Goal: Task Accomplishment & Management: Complete application form

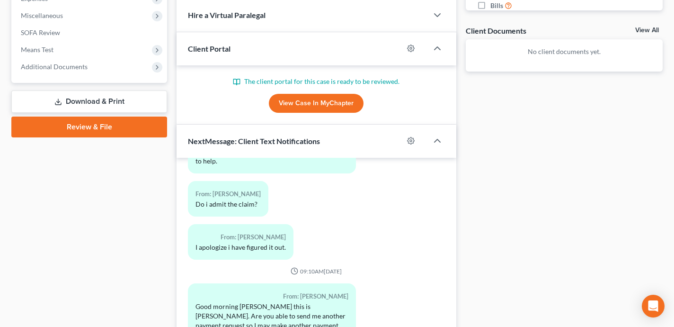
scroll to position [409, 0]
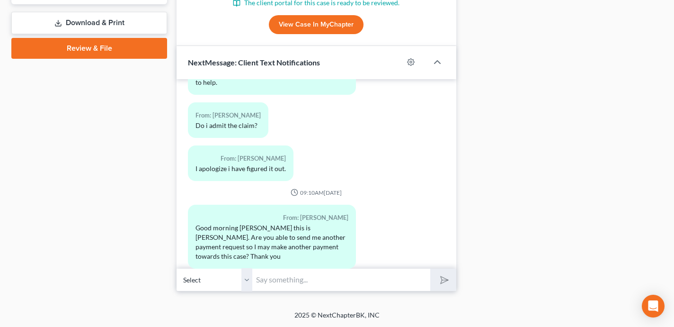
click at [278, 282] on input "text" at bounding box center [341, 279] width 178 height 23
type input "Yes, just let me know what amount you would like to pay at this time"
click at [431, 269] on button "submit" at bounding box center [444, 280] width 26 height 22
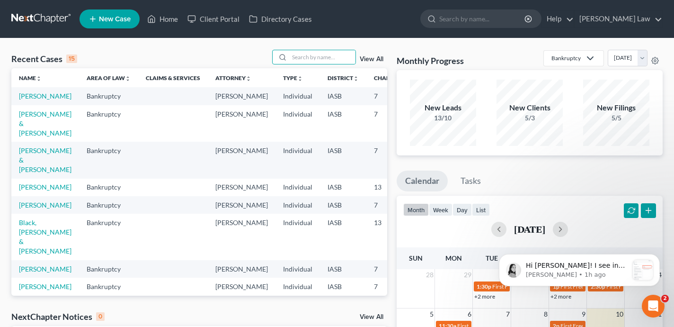
scroll to position [1265, 0]
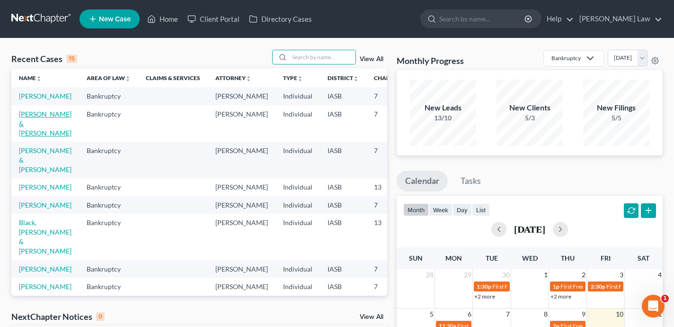
click at [33, 133] on link "[PERSON_NAME] & [PERSON_NAME]" at bounding box center [45, 123] width 53 height 27
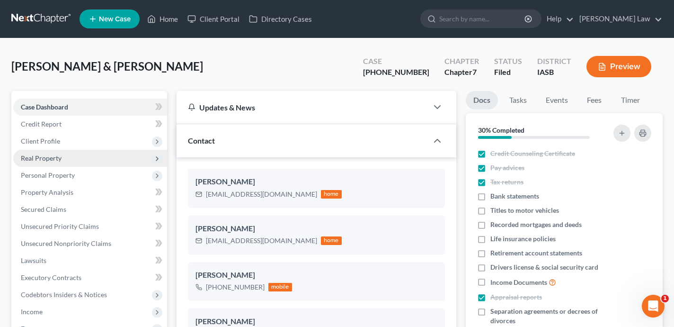
scroll to position [4350, 0]
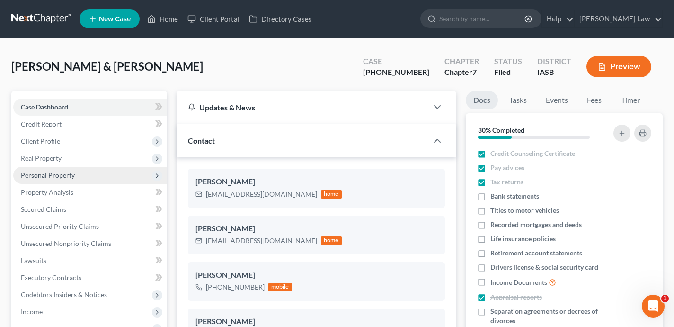
click at [100, 173] on span "Personal Property" at bounding box center [90, 175] width 154 height 17
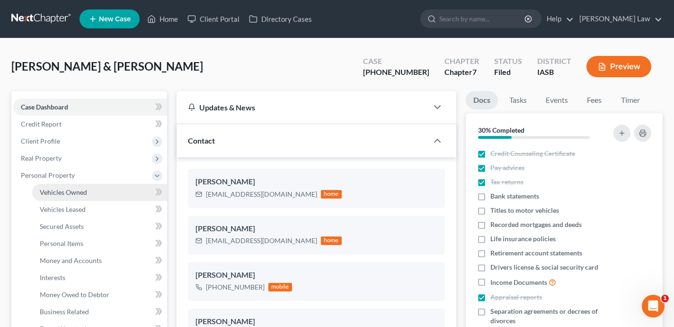
click at [100, 194] on link "Vehicles Owned" at bounding box center [99, 192] width 135 height 17
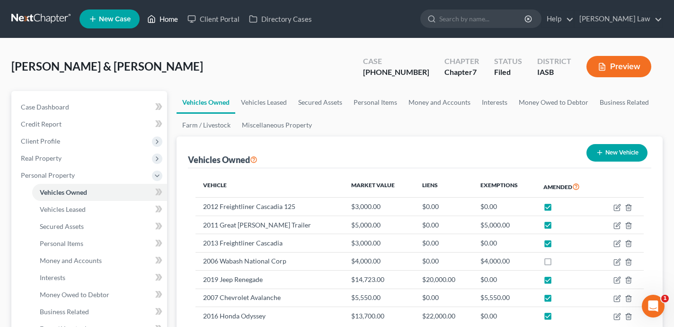
click at [168, 21] on link "Home" at bounding box center [163, 18] width 40 height 17
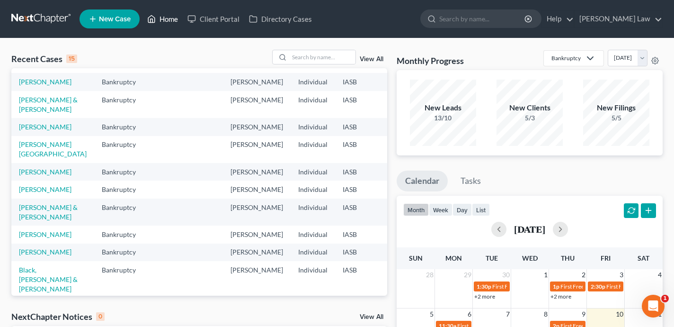
scroll to position [19, 0]
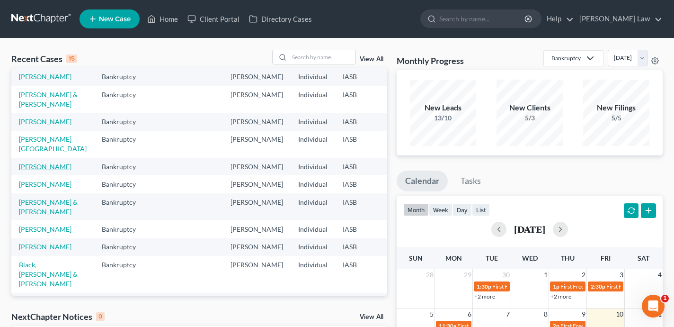
click at [22, 171] on link "Koithan, Stephen" at bounding box center [45, 166] width 53 height 8
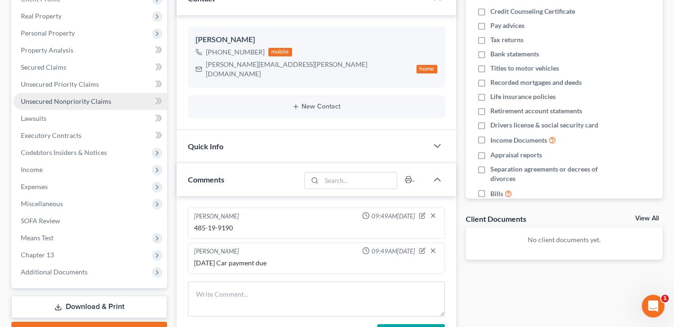
scroll to position [145, 0]
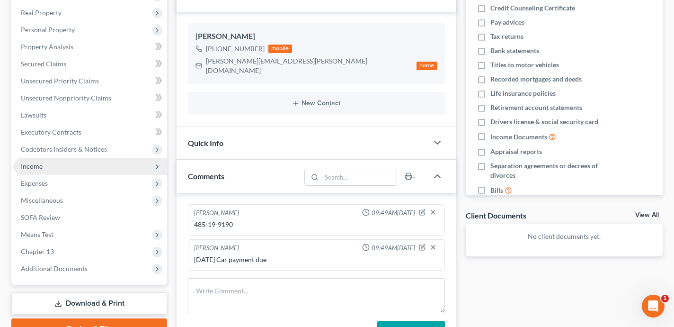
click at [69, 166] on span "Income" at bounding box center [90, 166] width 154 height 17
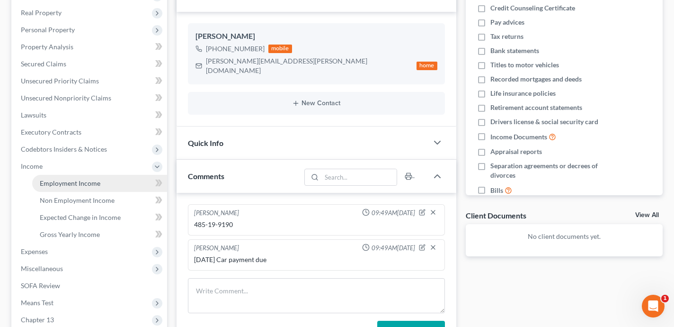
click at [79, 182] on span "Employment Income" at bounding box center [70, 183] width 61 height 8
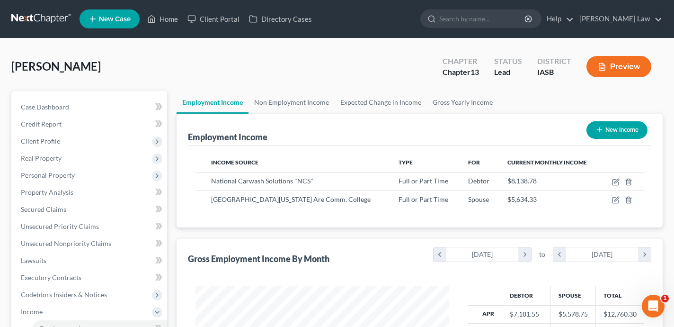
scroll to position [170, 272]
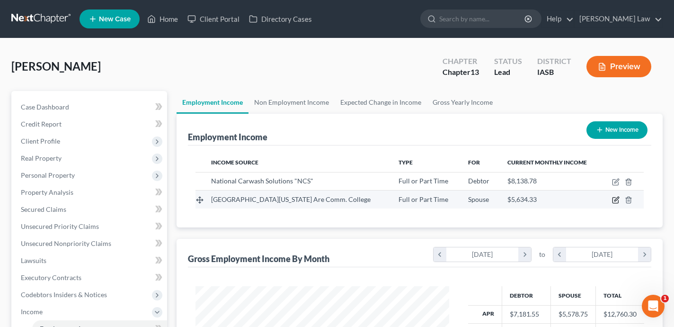
click at [616, 200] on icon "button" at bounding box center [617, 199] width 4 height 4
select select "0"
select select "16"
select select "0"
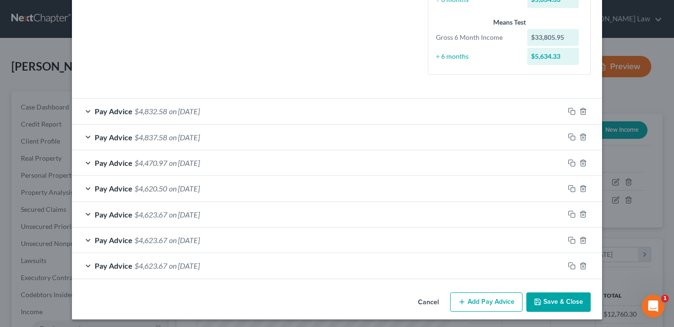
scroll to position [243, 0]
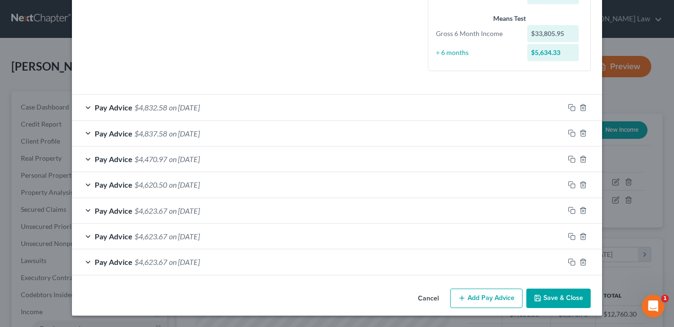
click at [322, 108] on div "Pay Advice $4,832.58 on 09/30/2025" at bounding box center [318, 107] width 493 height 25
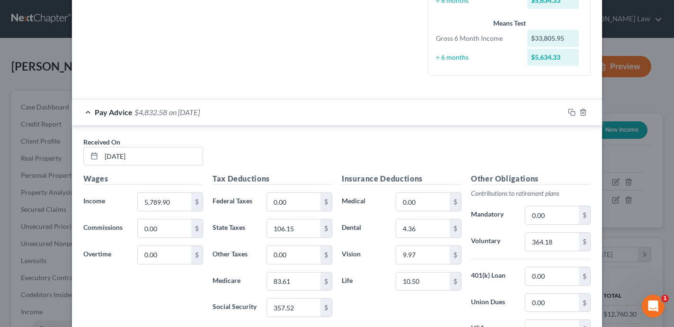
scroll to position [235, 0]
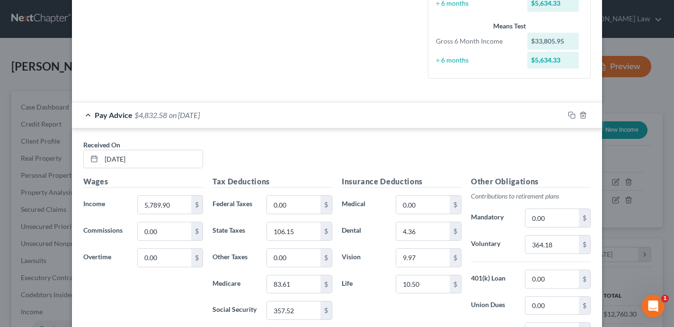
click at [322, 115] on div "Pay Advice $4,832.58 on 09/30/2025" at bounding box center [318, 114] width 493 height 25
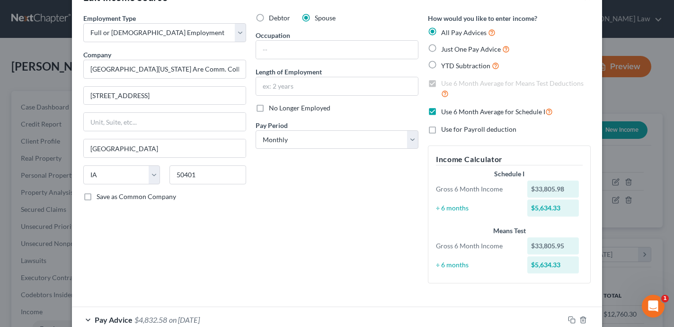
scroll to position [2, 0]
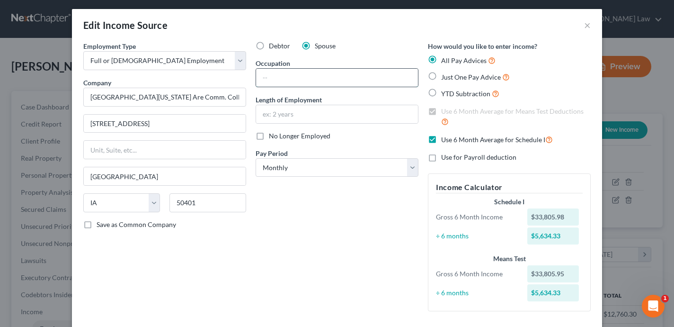
click at [291, 72] on input "text" at bounding box center [337, 78] width 162 height 18
type input "{"
type input "T"
type input "J"
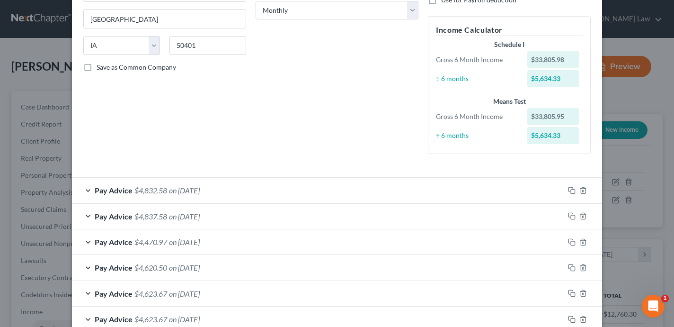
scroll to position [243, 0]
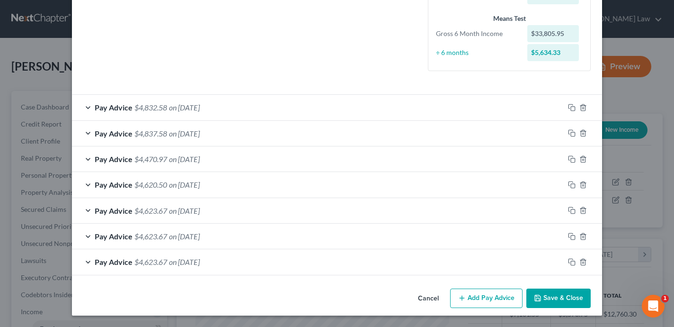
type input "HR"
click at [567, 300] on button "Save & Close" at bounding box center [559, 298] width 64 height 20
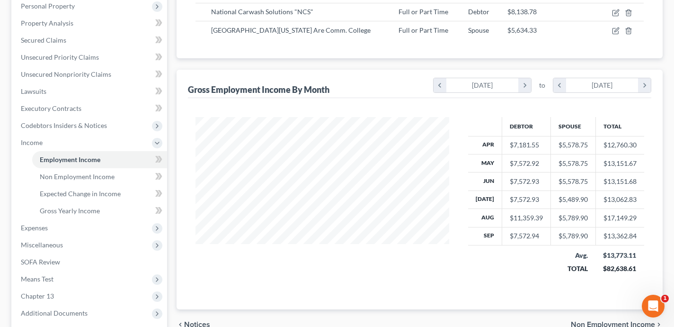
scroll to position [261, 0]
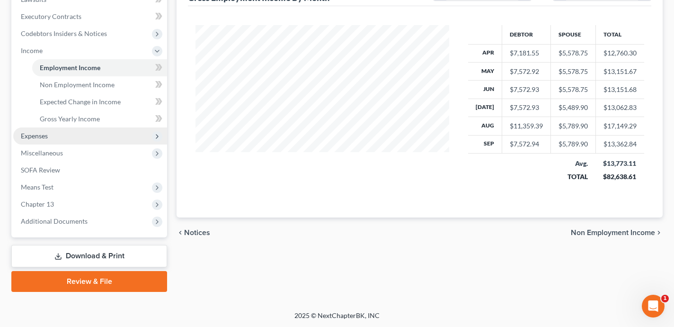
click at [69, 132] on span "Expenses" at bounding box center [90, 135] width 154 height 17
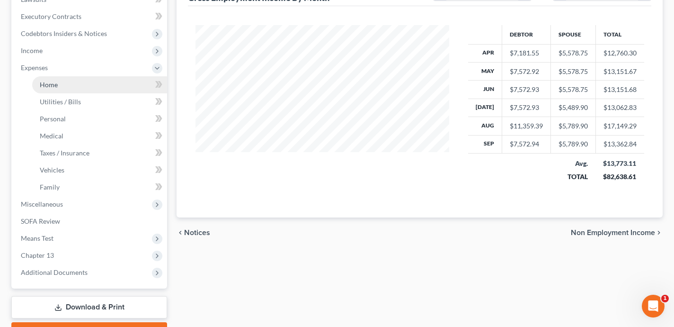
click at [68, 82] on link "Home" at bounding box center [99, 84] width 135 height 17
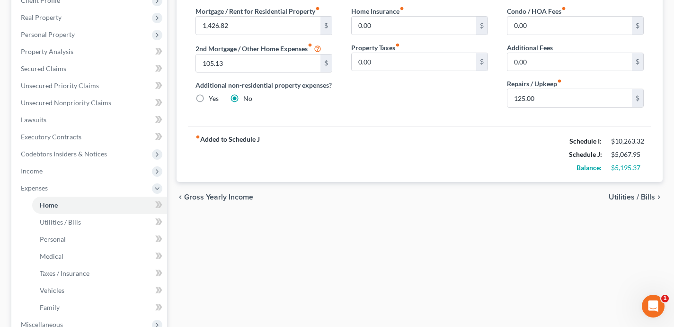
scroll to position [144, 0]
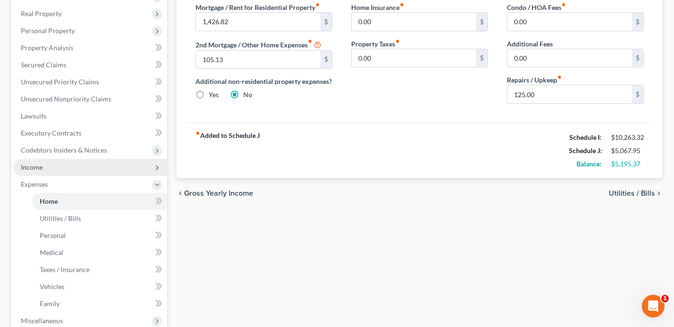
click at [104, 165] on span "Income" at bounding box center [90, 167] width 154 height 17
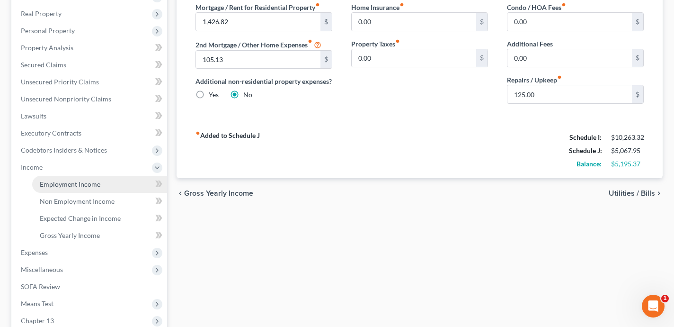
click at [111, 185] on link "Employment Income" at bounding box center [99, 184] width 135 height 17
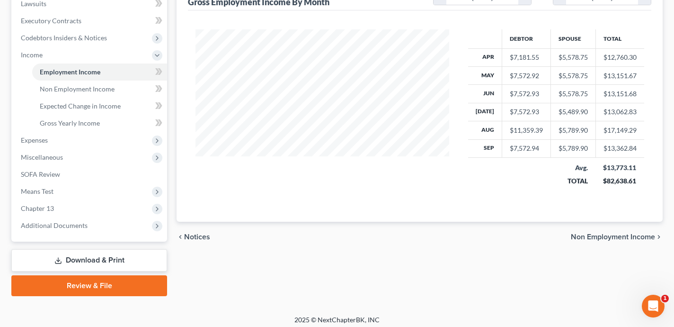
scroll to position [261, 0]
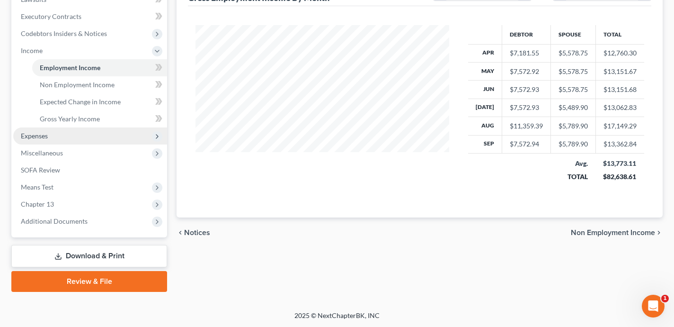
click at [92, 138] on span "Expenses" at bounding box center [90, 135] width 154 height 17
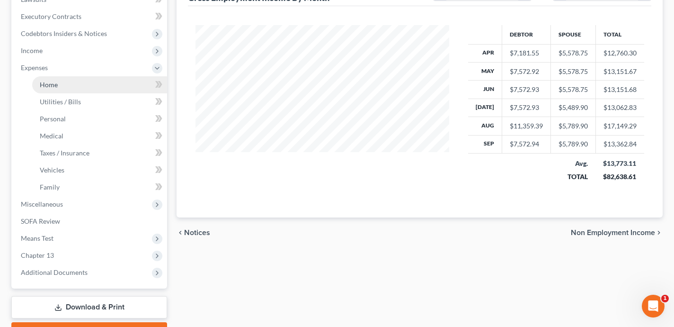
click at [58, 80] on link "Home" at bounding box center [99, 84] width 135 height 17
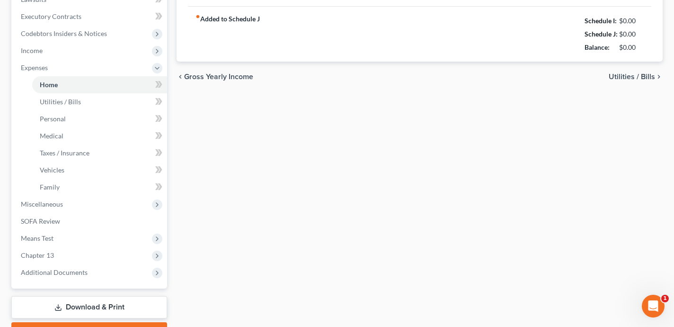
type input "1,426.82"
type input "105.13"
radio input "true"
type input "0.00"
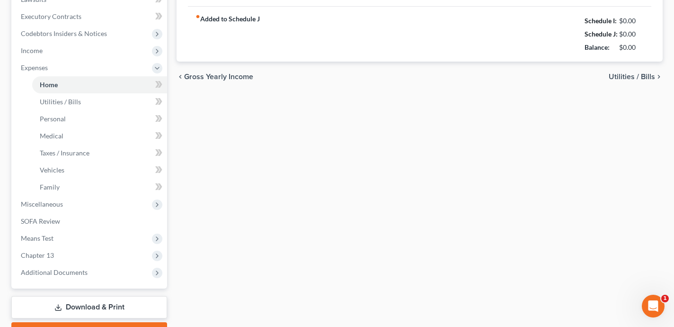
type input "0.00"
type input "125.00"
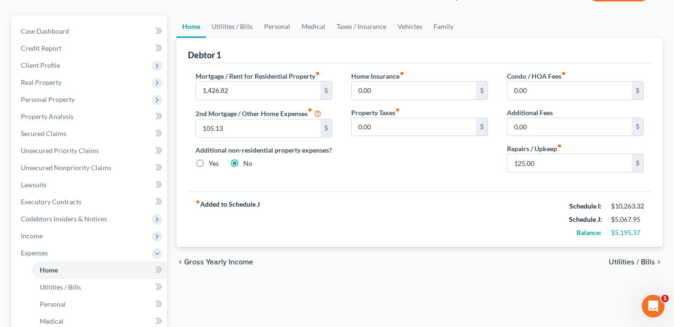
scroll to position [64, 0]
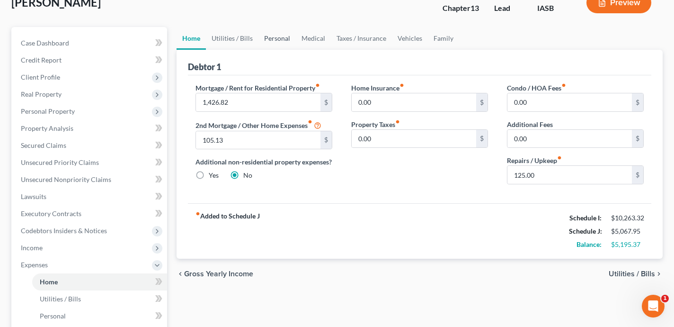
click at [289, 39] on link "Personal" at bounding box center [277, 38] width 37 height 23
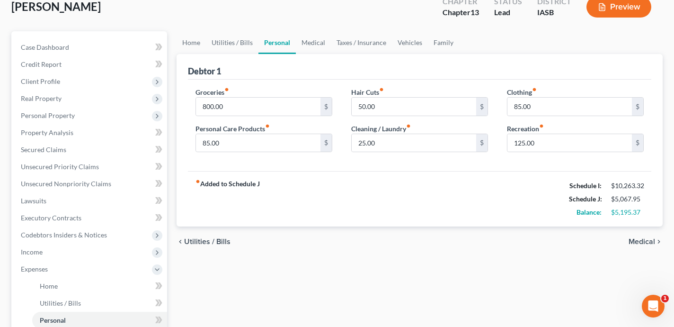
scroll to position [57, 0]
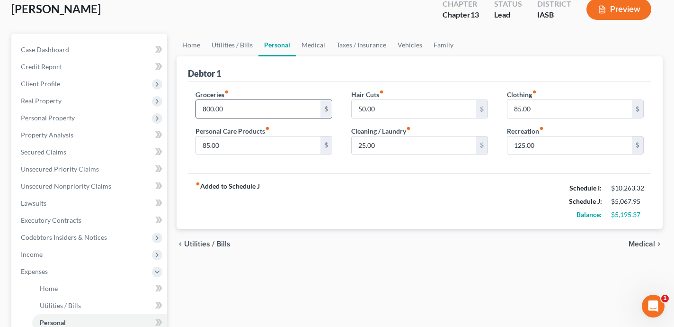
click at [231, 108] on input "800.00" at bounding box center [258, 109] width 125 height 18
click at [392, 110] on input "50.00" at bounding box center [414, 109] width 125 height 18
type input "200"
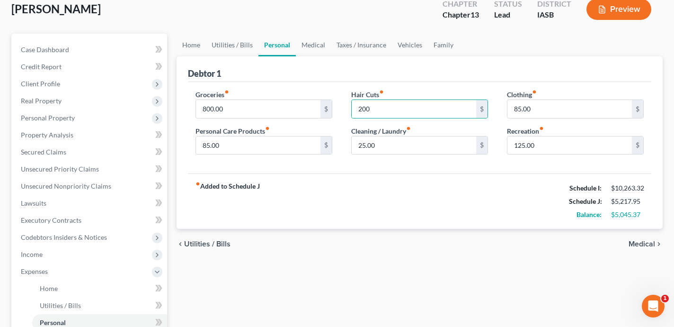
click at [332, 184] on div "fiber_manual_record Added to Schedule J Schedule I: $10,263.32 Schedule J: $5,2…" at bounding box center [420, 200] width 464 height 55
click at [245, 107] on input "800.00" at bounding box center [258, 109] width 125 height 18
type input "1,400"
click at [348, 246] on div "chevron_left Utilities / Bills Medical chevron_right" at bounding box center [420, 244] width 486 height 30
click at [256, 149] on input "85.00" at bounding box center [258, 145] width 125 height 18
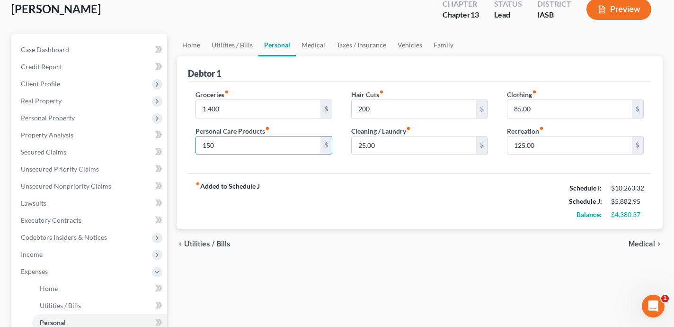
type input "150"
click at [368, 175] on div "fiber_manual_record Added to Schedule J Schedule I: $10,263.32 Schedule J: $5,8…" at bounding box center [420, 200] width 464 height 55
click at [384, 146] on input "25.00" at bounding box center [414, 145] width 125 height 18
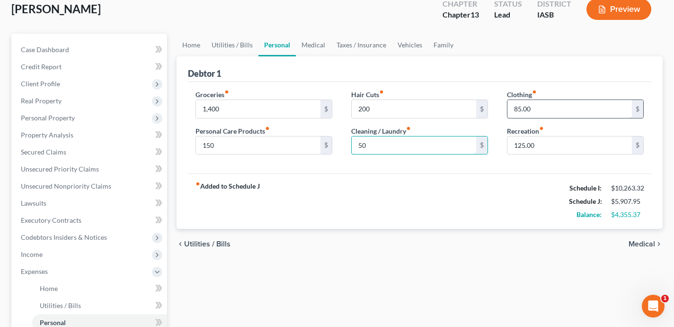
type input "50"
click at [545, 111] on input "85.00" at bounding box center [570, 109] width 125 height 18
type input "250"
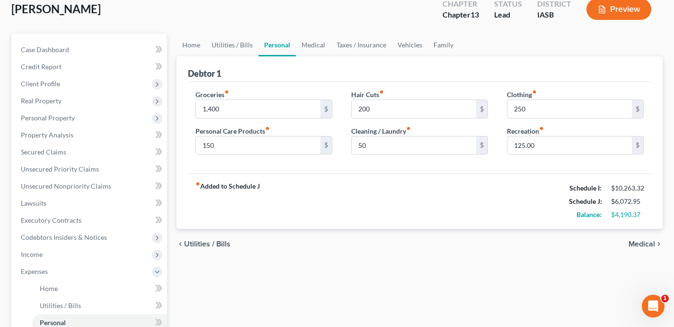
click at [530, 196] on div "fiber_manual_record Added to Schedule J Schedule I: $10,263.32 Schedule J: $6,0…" at bounding box center [420, 200] width 464 height 55
click at [548, 144] on input "125.00" at bounding box center [570, 145] width 125 height 18
type input "250"
click at [498, 243] on div "chevron_left Utilities / Bills Medical chevron_right" at bounding box center [420, 244] width 486 height 30
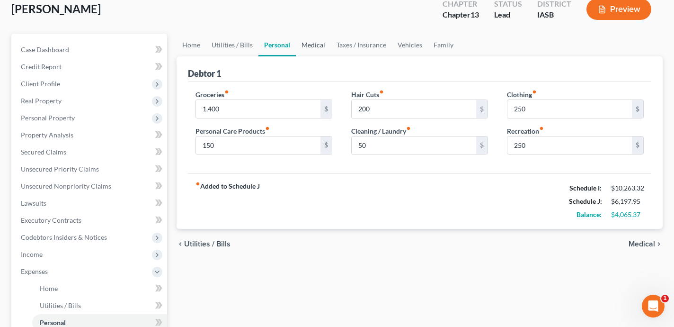
click at [310, 46] on link "Medical" at bounding box center [313, 45] width 35 height 23
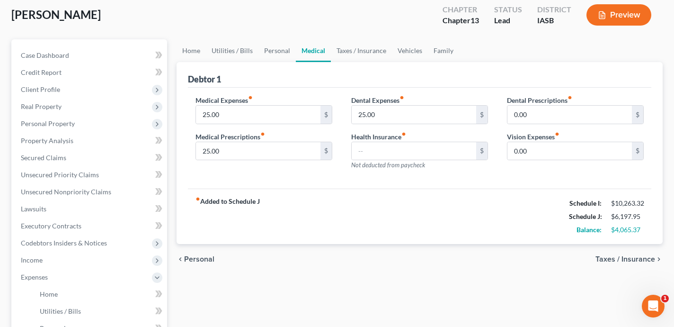
scroll to position [57, 0]
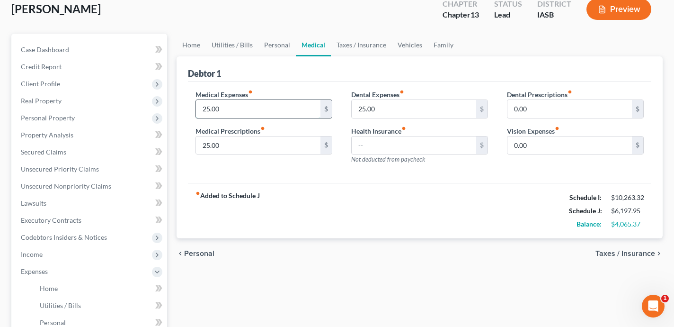
click at [244, 106] on input "25.00" at bounding box center [258, 109] width 125 height 18
click at [380, 111] on input "25.00" at bounding box center [414, 109] width 125 height 18
type input "75"
click at [276, 108] on input "25.00" at bounding box center [258, 109] width 125 height 18
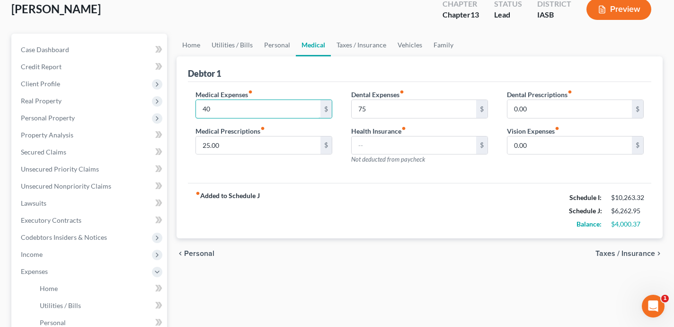
type input "40"
click at [325, 168] on div "Medical Expenses fiber_manual_record 40 $ Medical Prescriptions fiber_manual_re…" at bounding box center [264, 131] width 156 height 82
click at [263, 148] on input "25.00" at bounding box center [258, 145] width 125 height 18
click at [288, 190] on div "fiber_manual_record Added to Schedule J Schedule I: $10,263.32 Schedule J: $6,2…" at bounding box center [420, 210] width 464 height 55
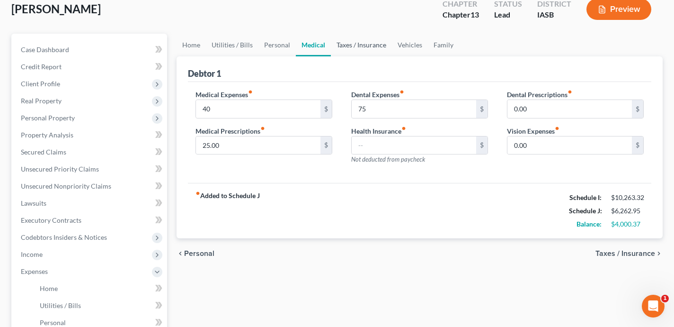
click at [350, 48] on link "Taxes / Insurance" at bounding box center [361, 45] width 61 height 23
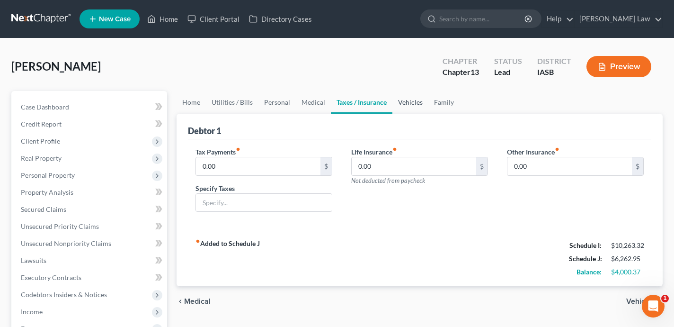
click at [405, 101] on link "Vehicles" at bounding box center [411, 102] width 36 height 23
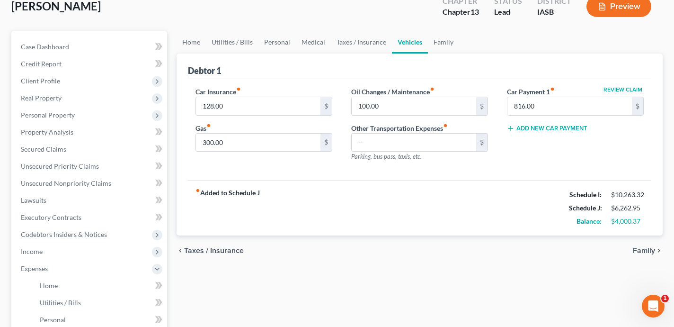
scroll to position [61, 0]
click at [550, 127] on button "Add New Car Payment" at bounding box center [547, 128] width 81 height 8
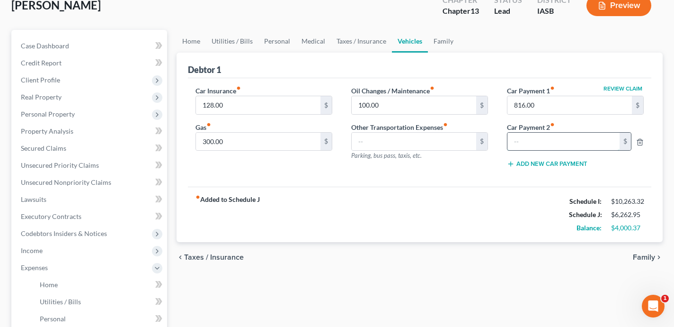
click at [530, 142] on input "text" at bounding box center [564, 142] width 112 height 18
type input "575"
click at [490, 209] on div "fiber_manual_record Added to Schedule J Schedule I: $10,263.32 Schedule J: $6,2…" at bounding box center [420, 214] width 464 height 55
click at [274, 111] on input "128.00" at bounding box center [258, 105] width 125 height 18
type input "250"
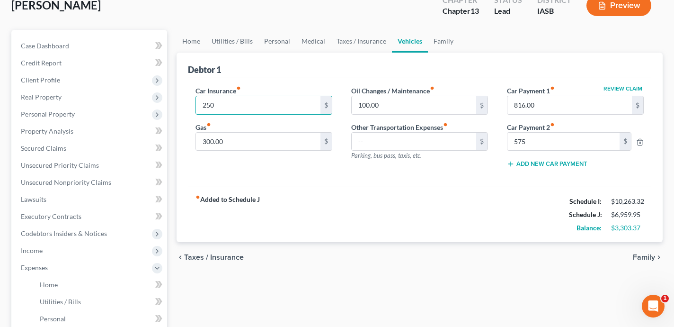
click at [292, 200] on div "fiber_manual_record Added to Schedule J Schedule I: $10,263.32 Schedule J: $6,9…" at bounding box center [420, 214] width 464 height 55
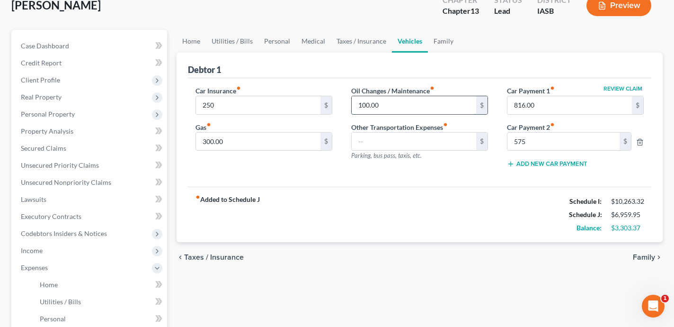
click at [404, 102] on input "100.00" at bounding box center [414, 105] width 125 height 18
type input "250"
click at [378, 197] on div "fiber_manual_record Added to Schedule J Schedule I: $10,263.32 Schedule J: $7,1…" at bounding box center [420, 214] width 464 height 55
click at [261, 143] on input "300.00" at bounding box center [258, 142] width 125 height 18
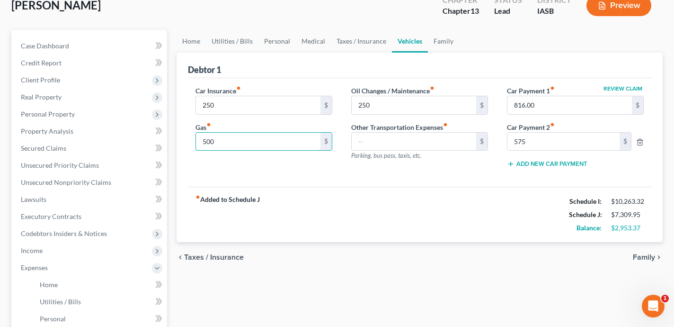
type input "500"
click at [332, 227] on div "fiber_manual_record Added to Schedule J Schedule I: $10,263.32 Schedule J: $7,3…" at bounding box center [420, 214] width 464 height 55
click at [448, 36] on link "Family" at bounding box center [443, 41] width 31 height 23
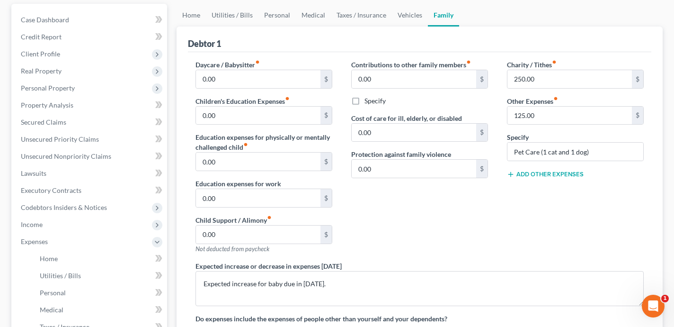
scroll to position [92, 0]
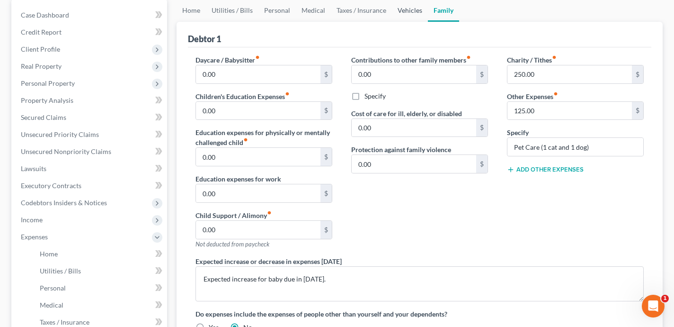
click at [404, 10] on link "Vehicles" at bounding box center [410, 10] width 36 height 23
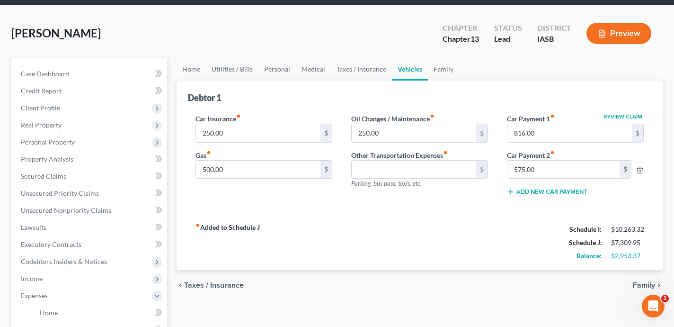
scroll to position [30, 0]
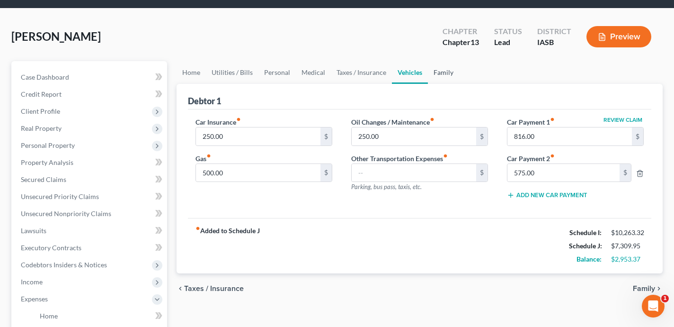
click at [441, 74] on link "Family" at bounding box center [443, 72] width 31 height 23
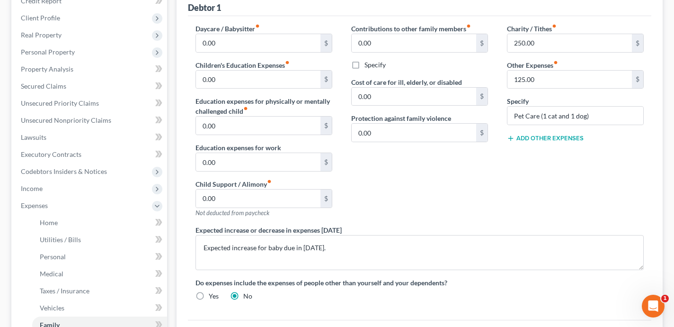
scroll to position [115, 0]
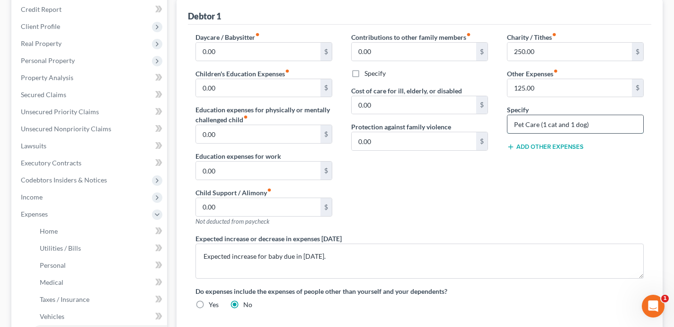
click at [569, 125] on input "Pet Care (1 cat and 1 dog)" at bounding box center [576, 124] width 136 height 18
click at [541, 84] on input "125.00" at bounding box center [570, 88] width 125 height 18
type input "150"
click at [517, 196] on div "Charity / Tithes fiber_manual_record 250.00 $ Other Expenses fiber_manual_recor…" at bounding box center [576, 132] width 156 height 201
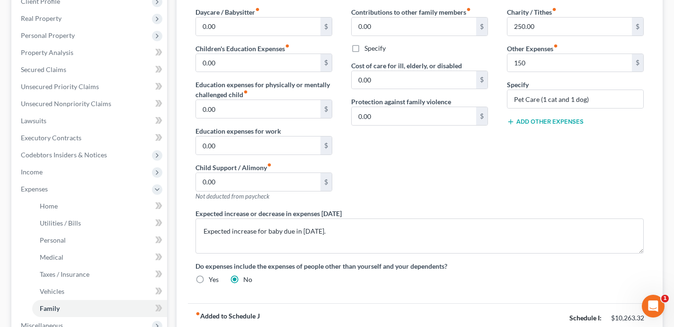
scroll to position [162, 0]
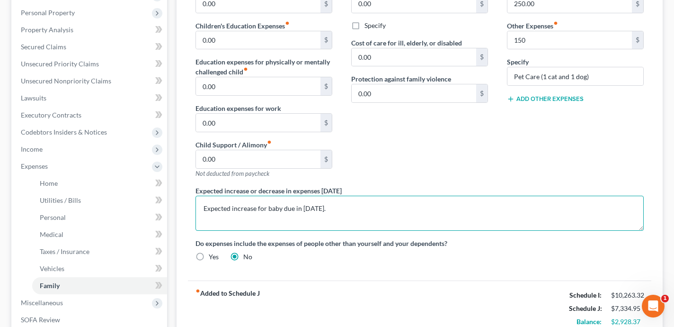
click at [525, 209] on textarea "Expected increase for baby due in April of 2025." at bounding box center [420, 213] width 449 height 35
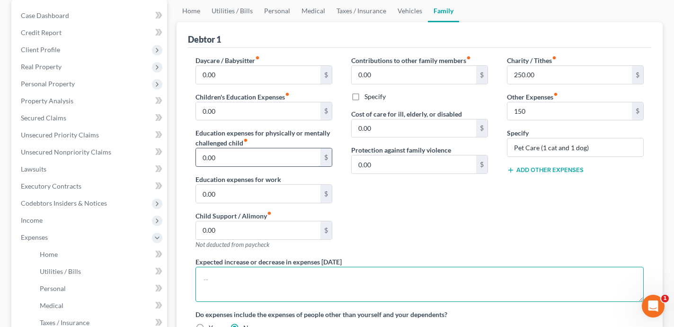
scroll to position [42, 0]
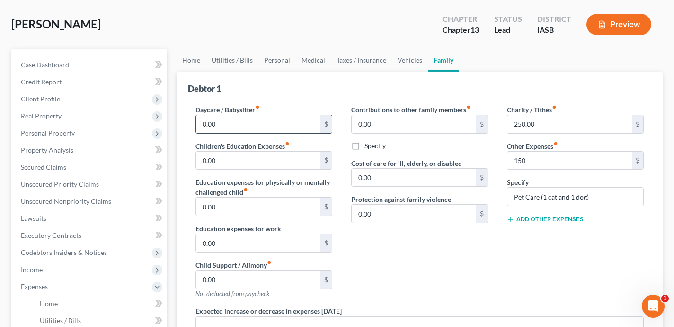
click at [281, 126] on input "0.00" at bounding box center [258, 124] width 125 height 18
click at [493, 256] on div "Contributions to other family members fiber_manual_record 0.00 $ Specify Cost o…" at bounding box center [420, 205] width 156 height 201
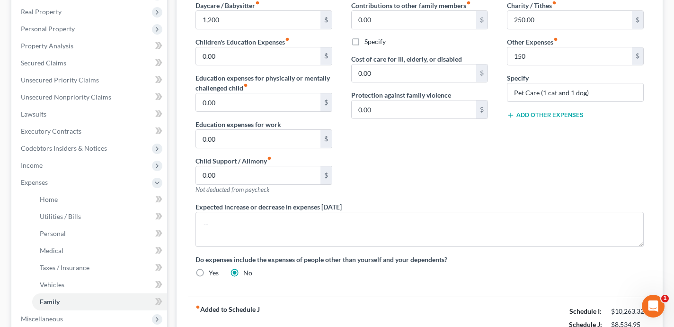
scroll to position [102, 0]
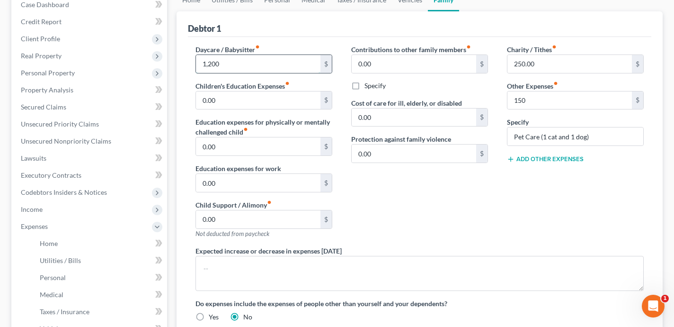
click at [251, 66] on input "1,200" at bounding box center [258, 64] width 125 height 18
type input "1,180"
click at [378, 243] on div "Contributions to other family members fiber_manual_record 0.00 $ Specify Cost o…" at bounding box center [420, 145] width 156 height 201
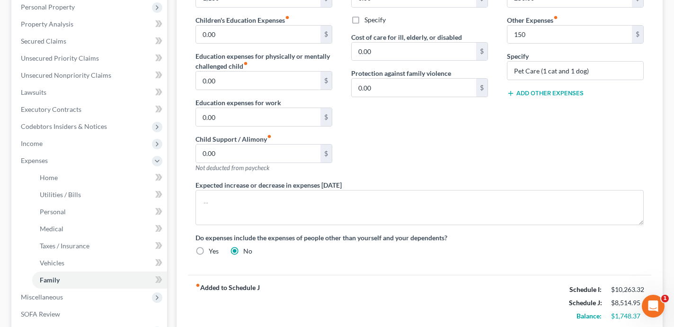
scroll to position [170, 0]
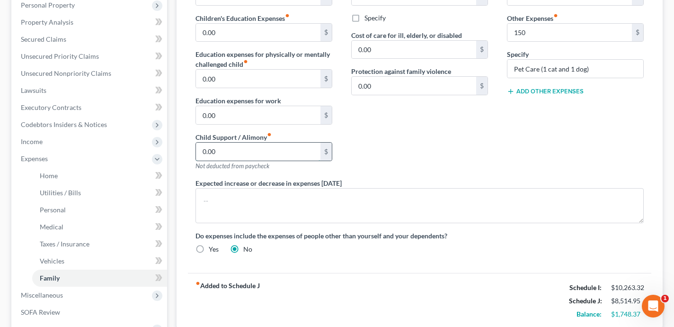
click at [232, 152] on input "0.00" at bounding box center [258, 152] width 125 height 18
type input "2"
type input "355"
click at [435, 155] on div "Contributions to other family members fiber_manual_record 0.00 $ Specify Cost o…" at bounding box center [420, 77] width 156 height 201
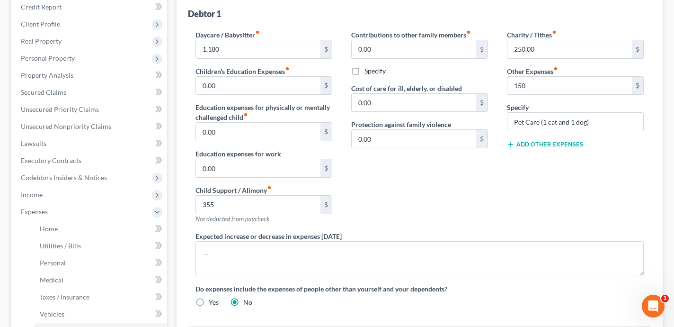
scroll to position [109, 0]
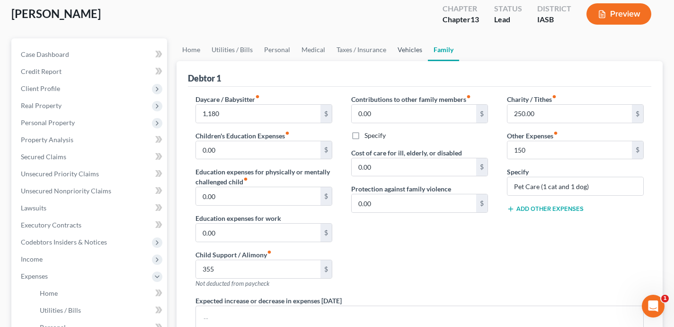
click at [411, 52] on link "Vehicles" at bounding box center [410, 49] width 36 height 23
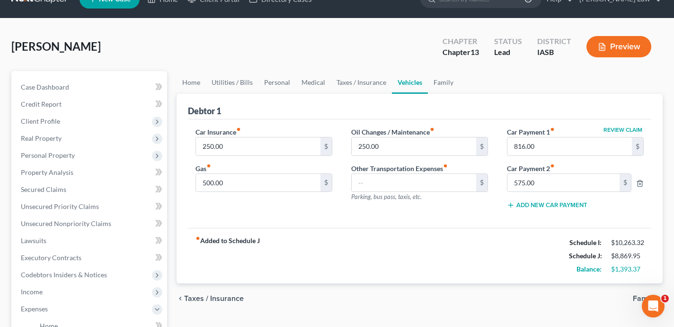
scroll to position [21, 0]
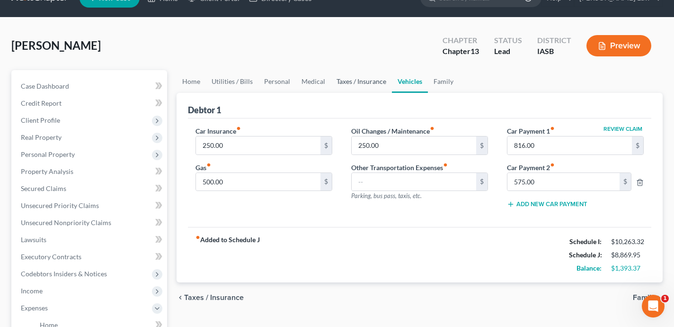
click at [370, 85] on link "Taxes / Insurance" at bounding box center [361, 81] width 61 height 23
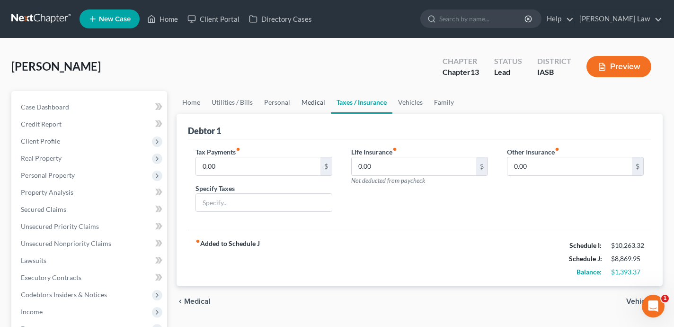
click at [314, 99] on link "Medical" at bounding box center [313, 102] width 35 height 23
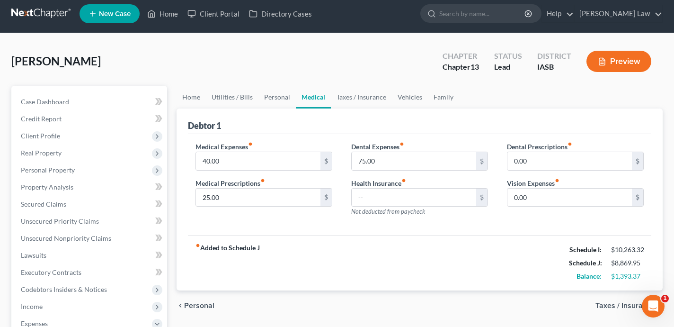
scroll to position [8, 0]
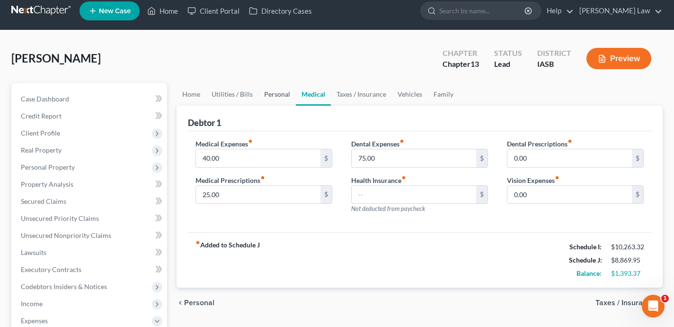
click at [278, 92] on link "Personal" at bounding box center [277, 94] width 37 height 23
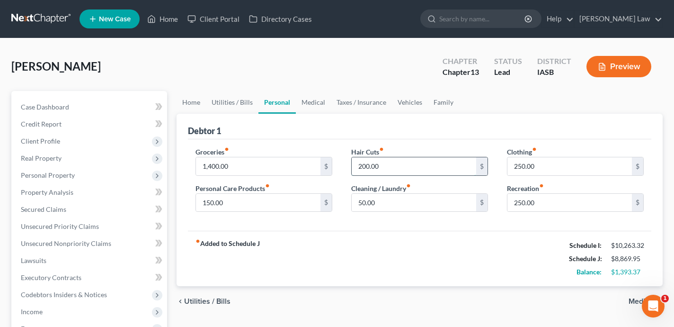
click at [388, 166] on input "200.00" at bounding box center [414, 166] width 125 height 18
type input "150"
click at [343, 283] on div "fiber_manual_record Added to Schedule J Schedule I: $10,263.32 Schedule J: $8,8…" at bounding box center [420, 258] width 464 height 55
click at [231, 99] on link "Utilities / Bills" at bounding box center [232, 102] width 53 height 23
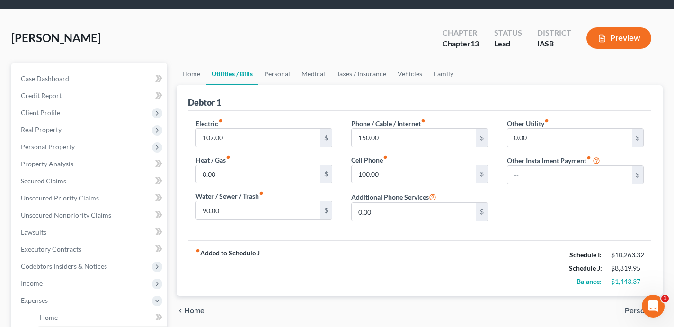
scroll to position [30, 0]
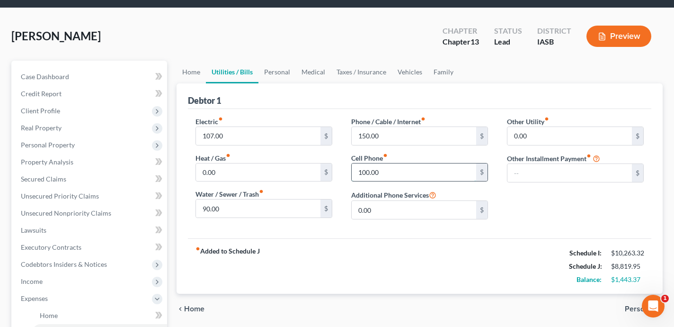
click at [408, 175] on input "100.00" at bounding box center [414, 172] width 125 height 18
type input "160"
click at [314, 274] on div "fiber_manual_record Added to Schedule J Schedule I: $10,263.32 Schedule J: $8,8…" at bounding box center [420, 265] width 464 height 55
click at [259, 135] on input "107.00" at bounding box center [258, 136] width 125 height 18
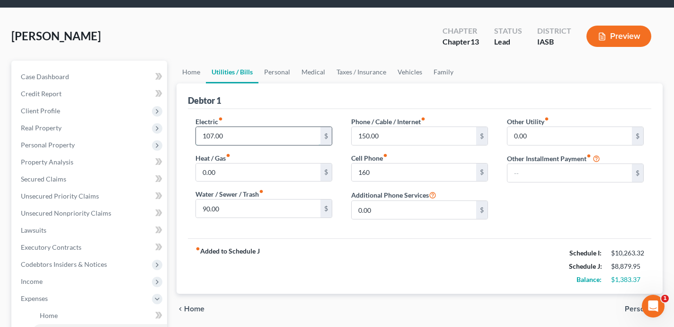
click at [259, 135] on input "107.00" at bounding box center [258, 136] width 125 height 18
type input "135"
click at [294, 251] on div "fiber_manual_record Added to Schedule J Schedule I: $10,263.32 Schedule J: $8,9…" at bounding box center [420, 265] width 464 height 55
click at [296, 251] on div "fiber_manual_record Added to Schedule J Schedule I: $10,263.32 Schedule J: $8,9…" at bounding box center [420, 265] width 464 height 55
click at [195, 74] on link "Home" at bounding box center [191, 72] width 29 height 23
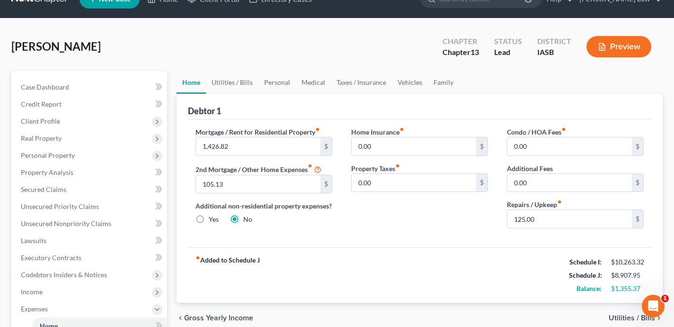
scroll to position [58, 0]
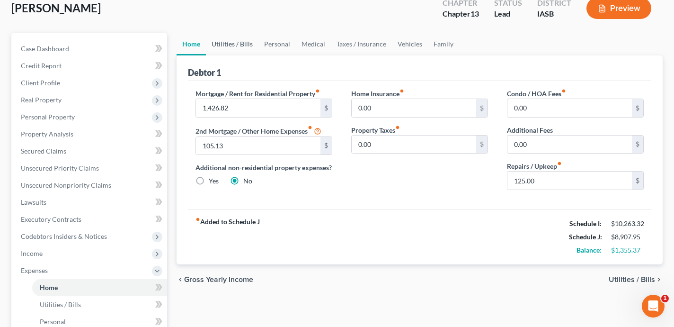
click at [234, 40] on link "Utilities / Bills" at bounding box center [232, 44] width 53 height 23
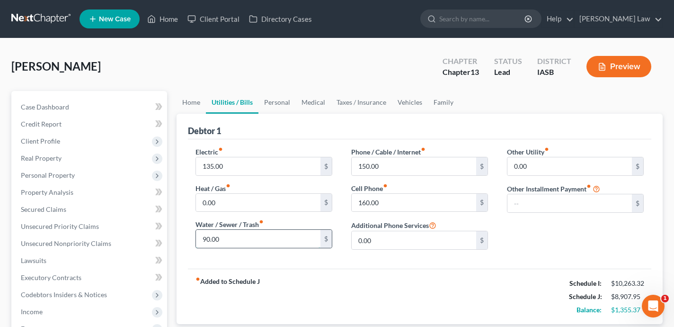
click at [241, 233] on input "90.00" at bounding box center [258, 239] width 125 height 18
type input "110"
click at [357, 287] on div "fiber_manual_record Added to Schedule J Schedule I: $10,263.32 Schedule J: $8,9…" at bounding box center [420, 296] width 464 height 55
click at [190, 106] on link "Home" at bounding box center [191, 102] width 29 height 23
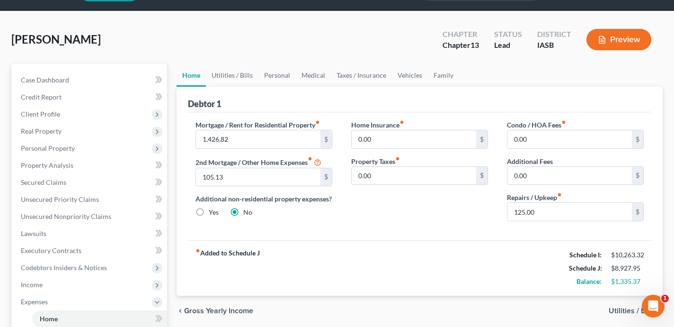
scroll to position [26, 0]
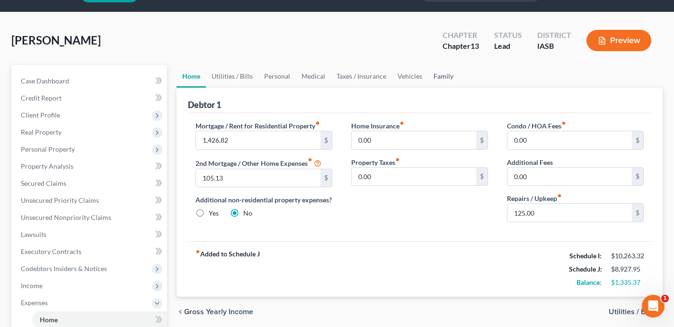
click at [444, 80] on link "Family" at bounding box center [443, 76] width 31 height 23
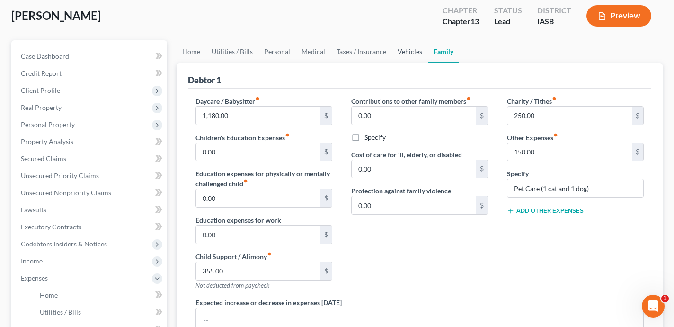
click at [405, 47] on link "Vehicles" at bounding box center [410, 51] width 36 height 23
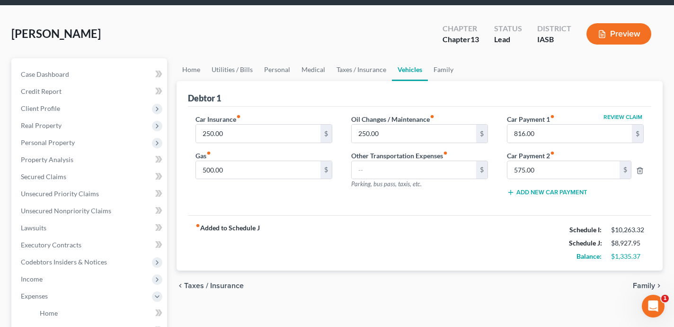
scroll to position [28, 0]
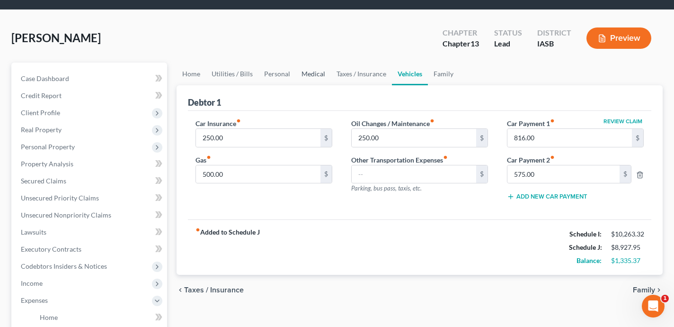
click at [307, 74] on link "Medical" at bounding box center [313, 74] width 35 height 23
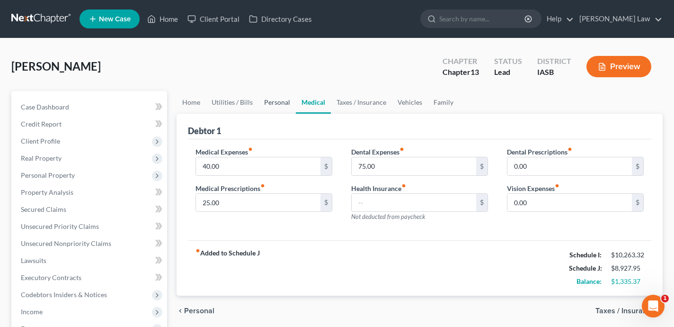
click at [288, 102] on link "Personal" at bounding box center [277, 102] width 37 height 23
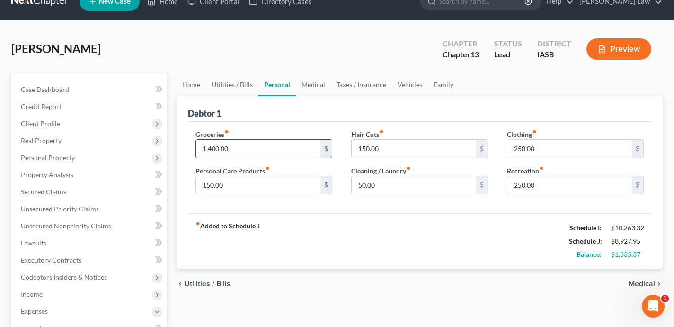
scroll to position [9, 0]
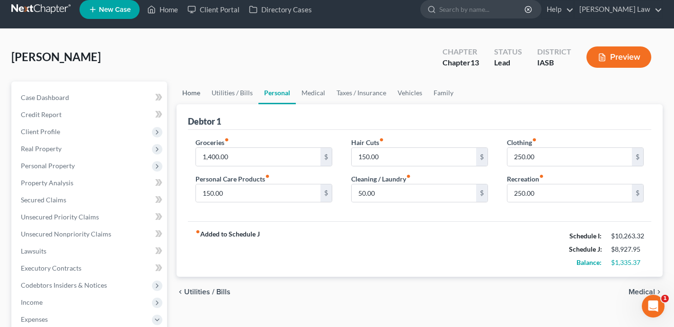
click at [185, 90] on link "Home" at bounding box center [191, 92] width 29 height 23
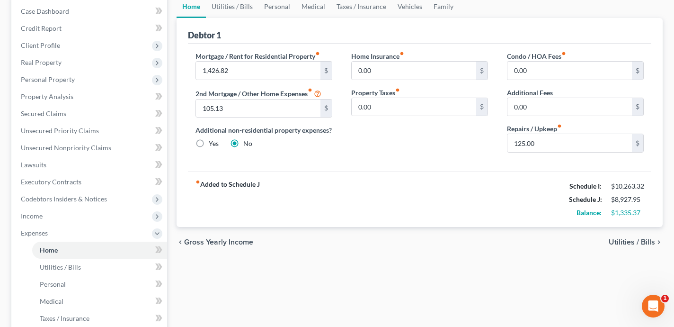
scroll to position [52, 0]
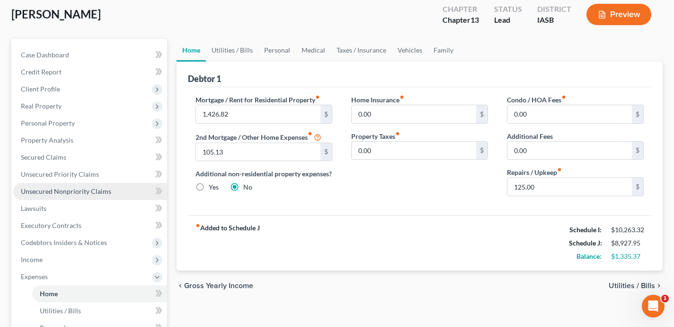
click at [80, 190] on span "Unsecured Nonpriority Claims" at bounding box center [66, 191] width 90 height 8
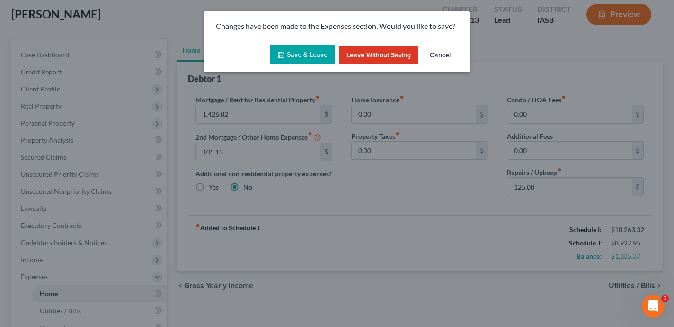
click at [314, 57] on button "Save & Leave" at bounding box center [302, 55] width 65 height 20
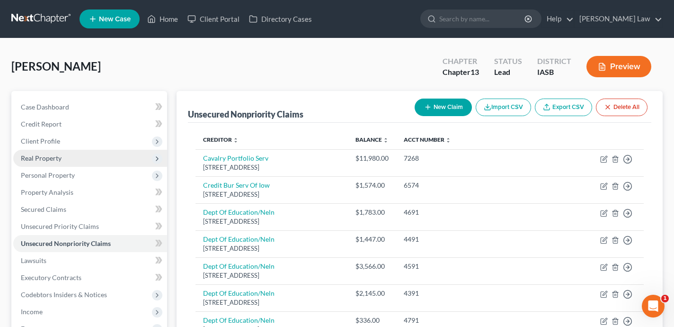
scroll to position [4, 0]
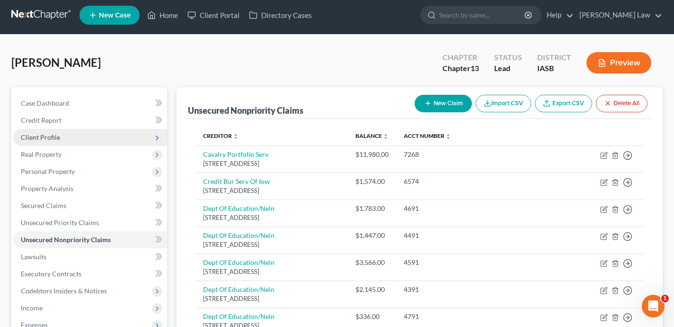
click at [92, 143] on span "Client Profile" at bounding box center [90, 137] width 154 height 17
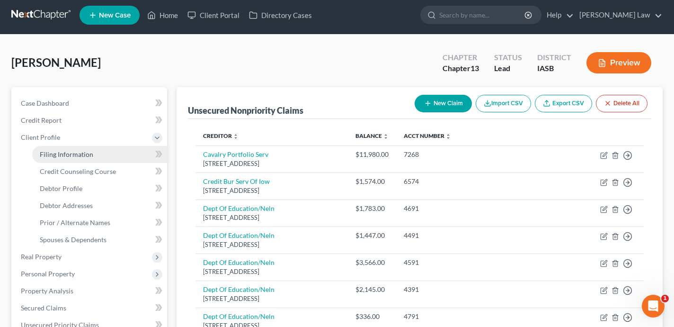
click at [90, 156] on span "Filing Information" at bounding box center [67, 154] width 54 height 8
select select "1"
select select "0"
select select "3"
select select "16"
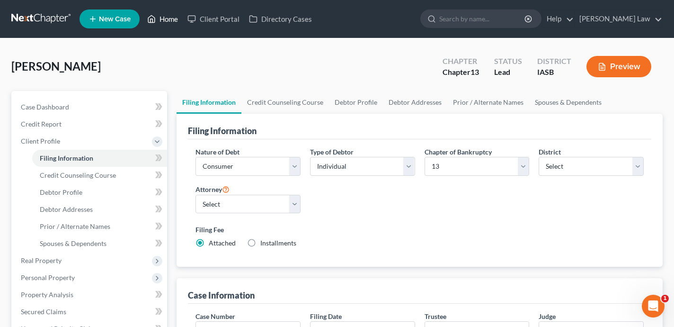
click at [171, 21] on link "Home" at bounding box center [163, 18] width 40 height 17
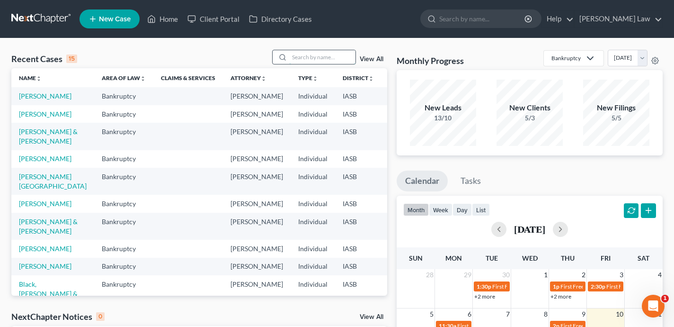
click at [332, 59] on input "search" at bounding box center [322, 57] width 66 height 14
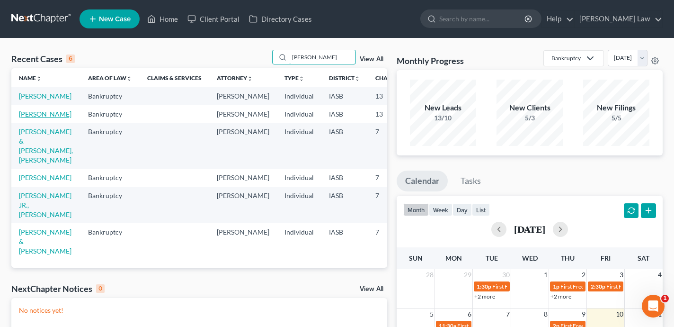
type input "stephen"
click at [33, 118] on link "Koithan, Stephen" at bounding box center [45, 114] width 53 height 8
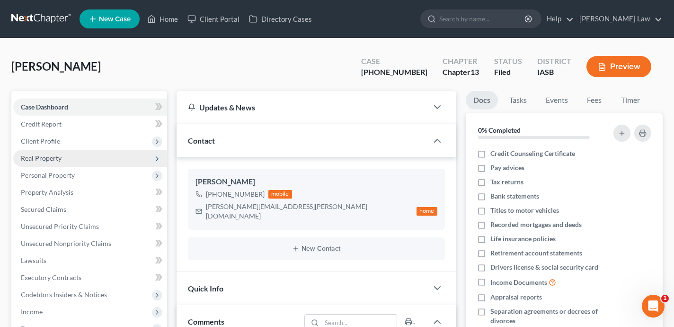
scroll to position [2678, 0]
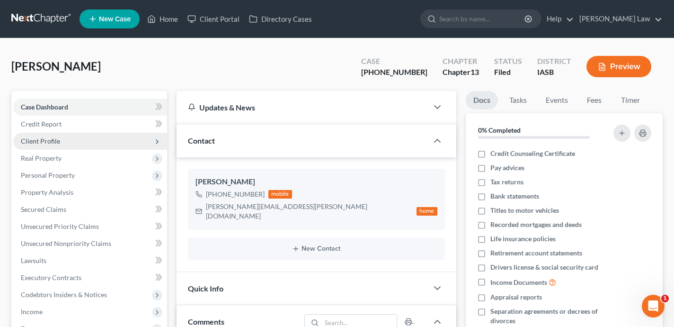
click at [82, 142] on span "Client Profile" at bounding box center [90, 141] width 154 height 17
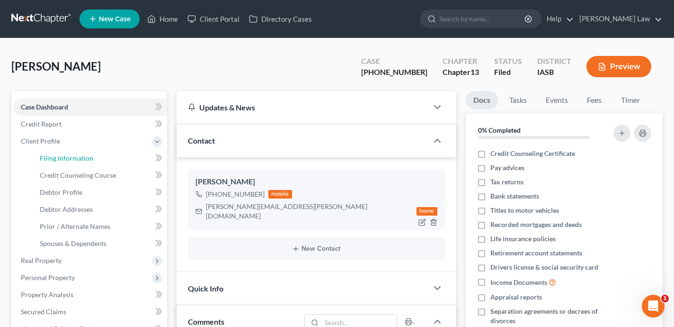
click at [84, 159] on span "Filing Information" at bounding box center [67, 158] width 54 height 8
select select "1"
select select "0"
select select "3"
select select "30"
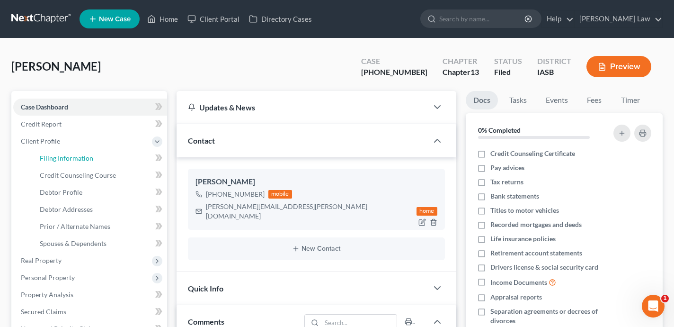
select select "0"
select select "16"
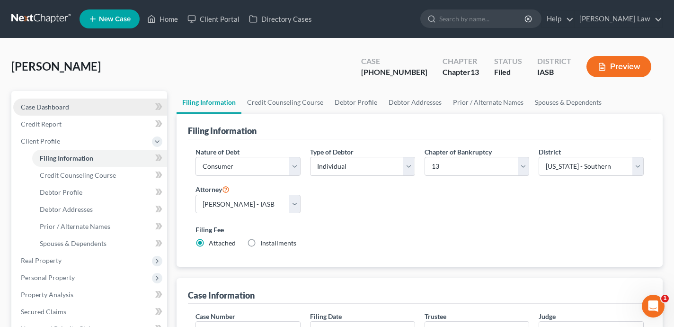
click at [113, 114] on link "Case Dashboard" at bounding box center [90, 107] width 154 height 17
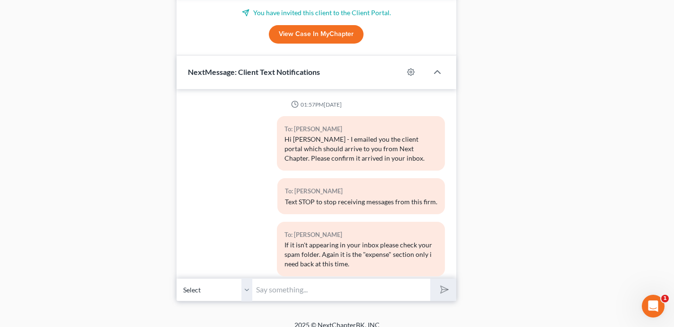
scroll to position [2678, 0]
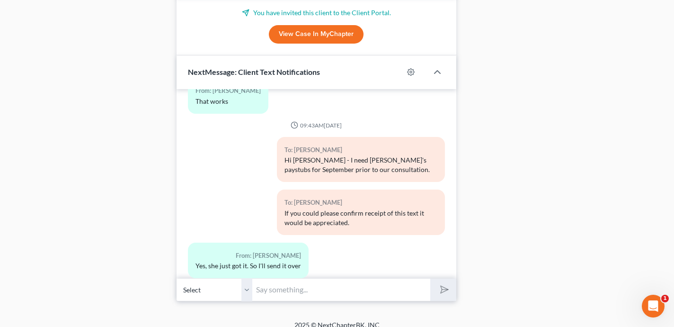
click at [305, 280] on input "text" at bounding box center [341, 289] width 178 height 23
type input "The local banker i checked with says their bank has a 2 year minimum"
click at [431, 279] on button "submit" at bounding box center [444, 290] width 26 height 22
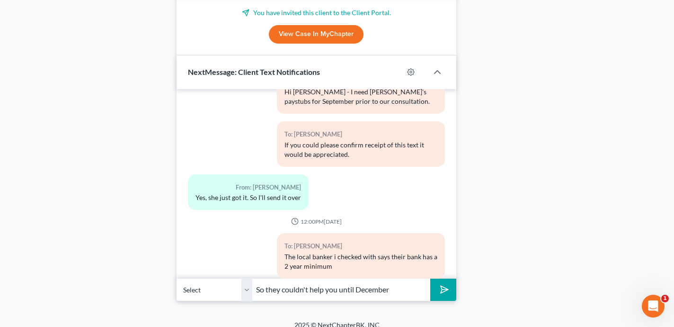
scroll to position [1289, 0]
type input "So they couldn't help you until December of 2026"
click at [431, 279] on button "submit" at bounding box center [444, 290] width 26 height 22
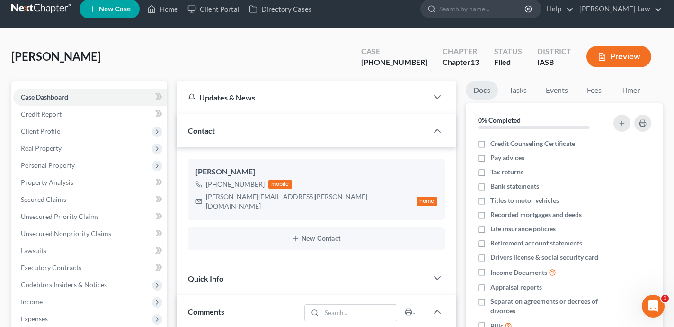
scroll to position [0, 0]
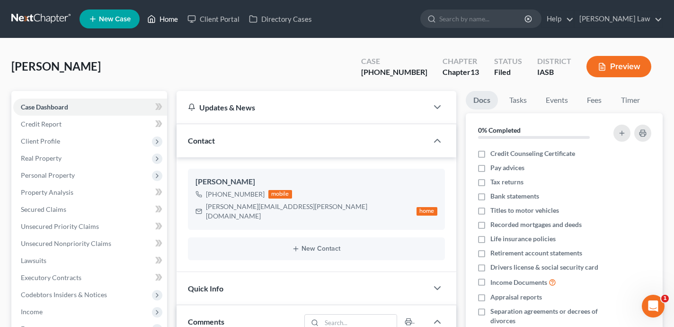
click at [158, 23] on link "Home" at bounding box center [163, 18] width 40 height 17
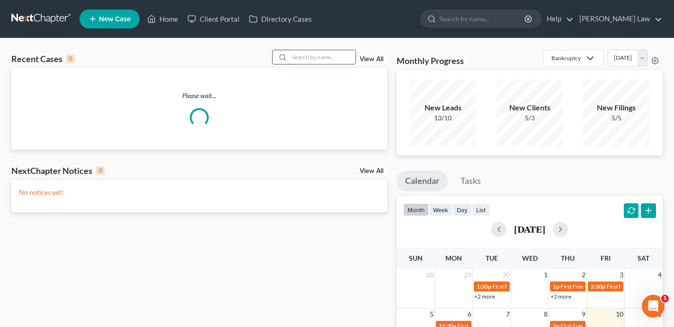
click at [336, 53] on input "search" at bounding box center [322, 57] width 66 height 14
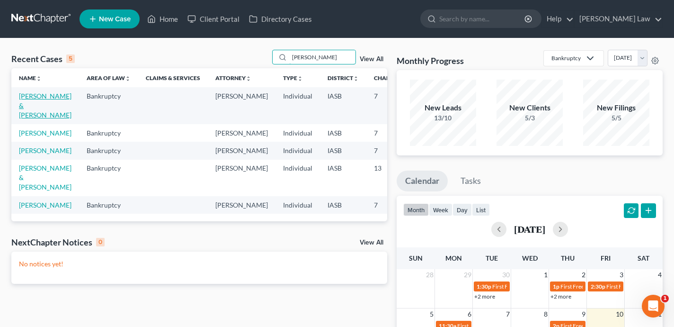
type input "sarah"
click at [35, 109] on link "Doumbia, Sarah & Doumbia , Damsy" at bounding box center [45, 105] width 53 height 27
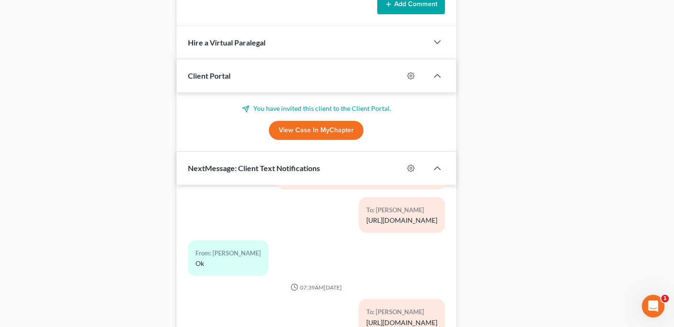
scroll to position [874, 0]
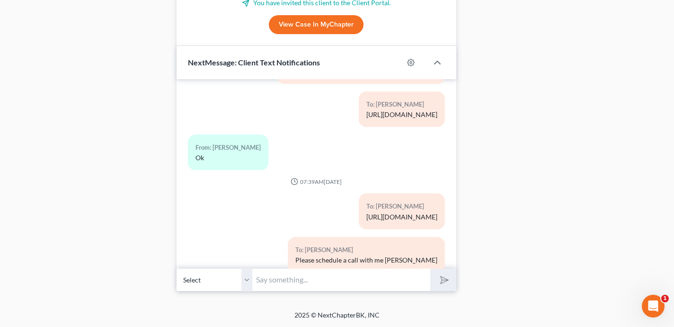
click at [279, 282] on input "text" at bounding box center [341, 279] width 178 height 23
type input "Hi Sarah - the Trustee is offering that if you sell either the 2012 or 2013"
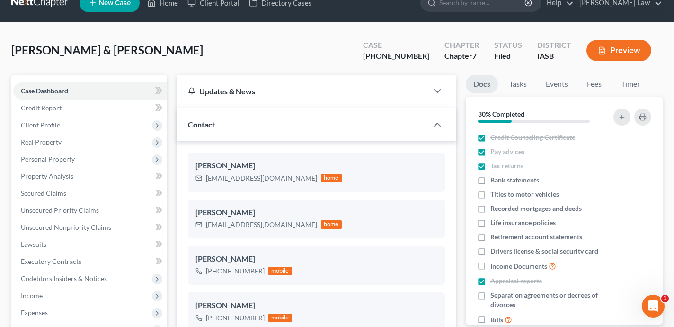
scroll to position [0, 0]
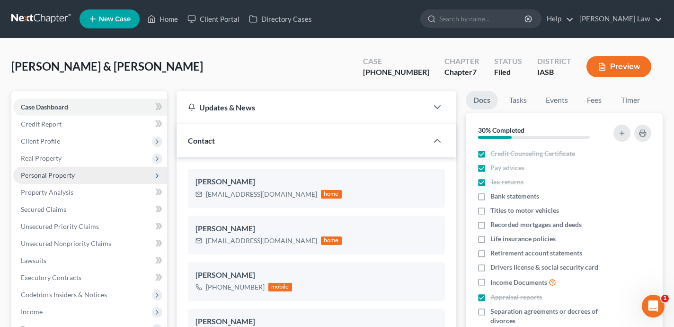
click at [101, 178] on span "Personal Property" at bounding box center [90, 175] width 154 height 17
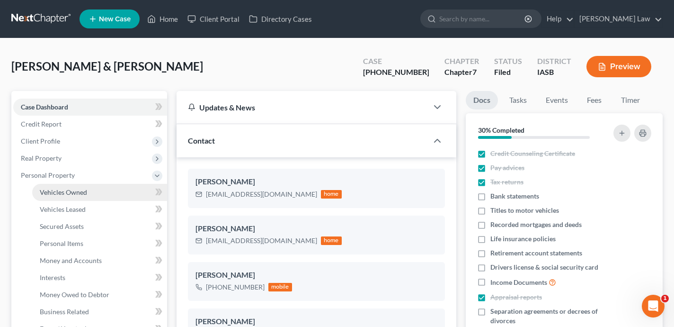
click at [98, 189] on link "Vehicles Owned" at bounding box center [99, 192] width 135 height 17
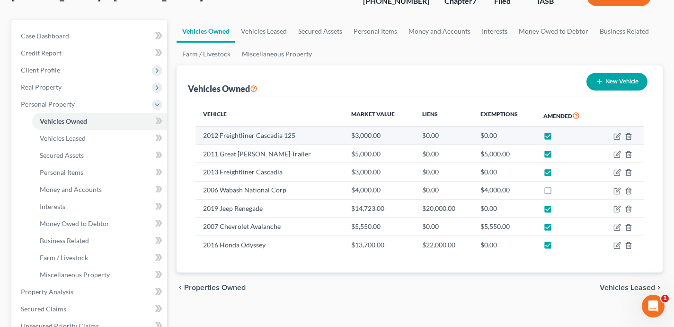
scroll to position [76, 0]
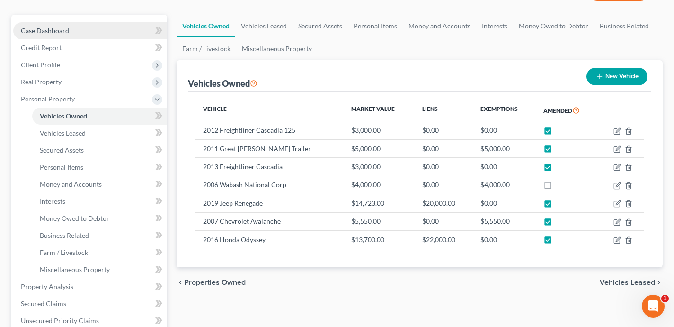
click at [104, 31] on link "Case Dashboard" at bounding box center [90, 30] width 154 height 17
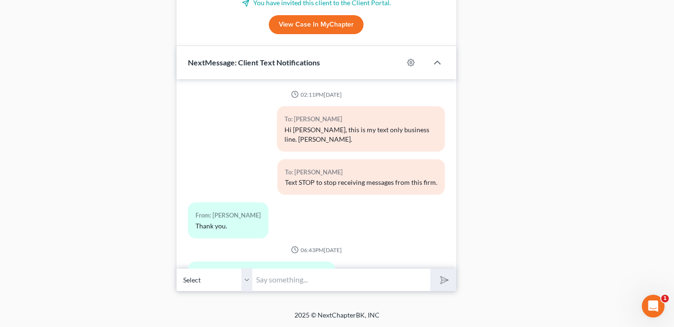
scroll to position [4350, 0]
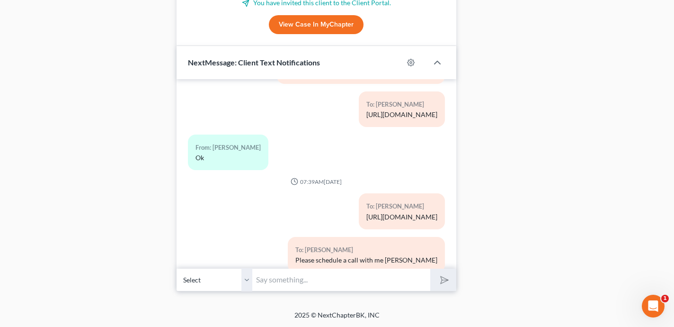
click at [364, 272] on input "text" at bounding box center [341, 279] width 178 height 23
click at [257, 279] on input "2012 0r 1013 Cascadia Freightliner" at bounding box center [341, 279] width 178 height 23
click at [332, 281] on input "The Trustee is offering that if you can sell either the 2012 0r 1013 Cascadia F…" at bounding box center [341, 279] width 178 height 23
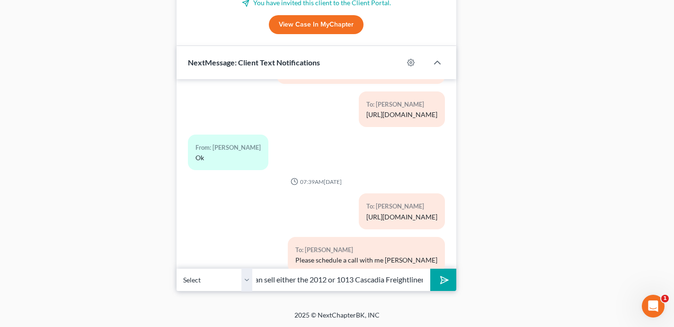
click at [344, 279] on input "The Trustee is offering that if you can sell either the 2012 or 1013 Cascadia F…" at bounding box center [341, 279] width 178 height 23
click at [424, 281] on input "The Trustee is offering that if you can sell either the 2012 or 2013 Cascadia F…" at bounding box center [341, 279] width 178 height 23
type input "The Trustee is offering that if you can sell either the 2012 or 2013 Cascadia F…"
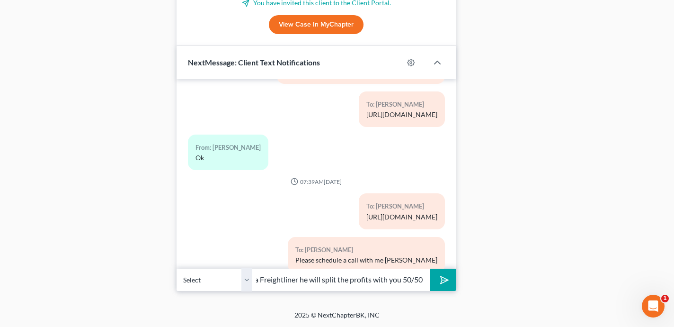
click at [431, 269] on button "submit" at bounding box center [444, 280] width 26 height 22
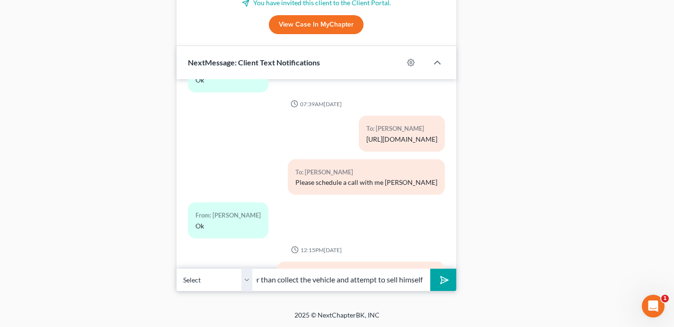
scroll to position [0, 23]
type input "Rather than collect the vehicle and attempt to sell himself"
click at [431, 269] on button "submit" at bounding box center [444, 280] width 26 height 22
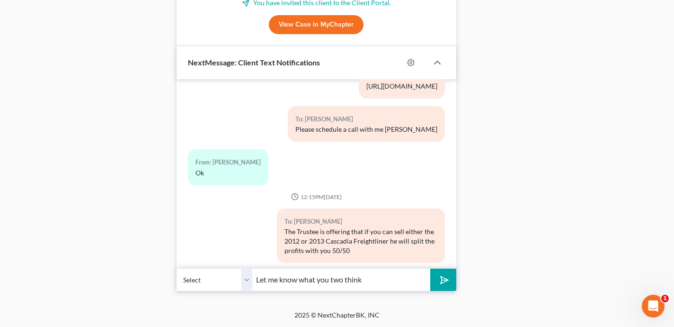
type input "Let me know what you two think"
click at [431, 269] on button "submit" at bounding box center [444, 280] width 26 height 22
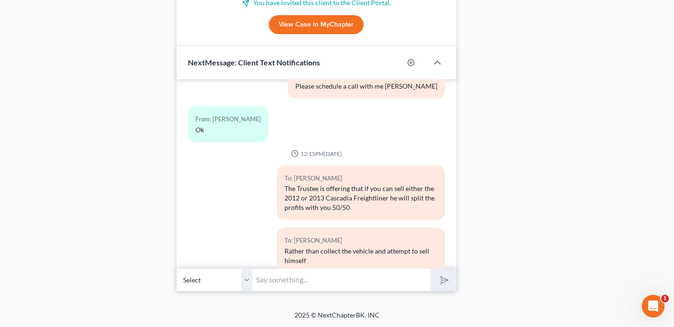
scroll to position [1265, 0]
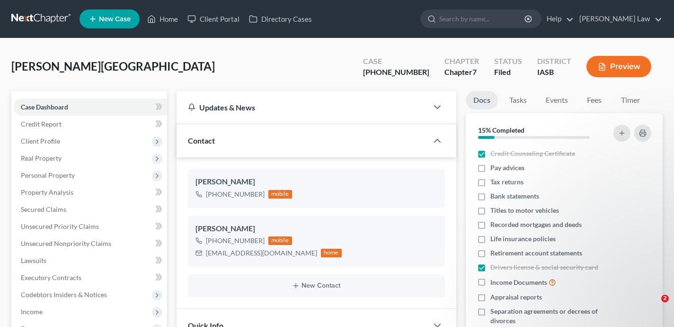
select select "0"
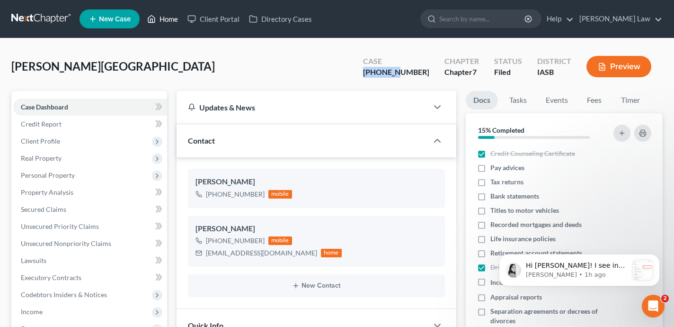
scroll to position [1265, 0]
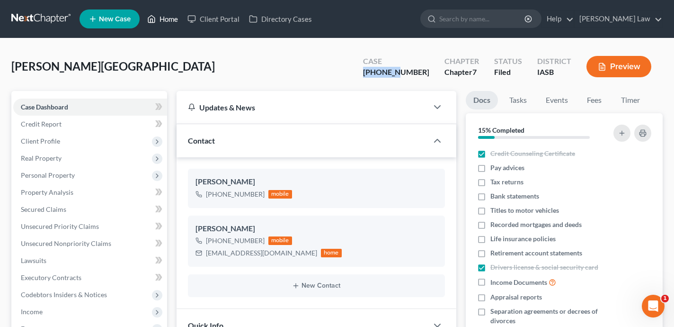
click at [169, 16] on link "Home" at bounding box center [163, 18] width 40 height 17
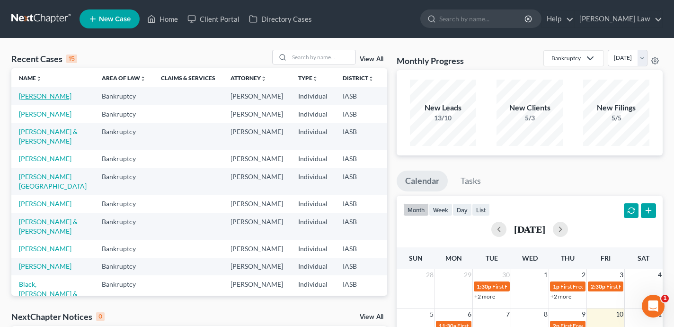
click at [24, 100] on link "Koithan, Stephen" at bounding box center [45, 96] width 53 height 8
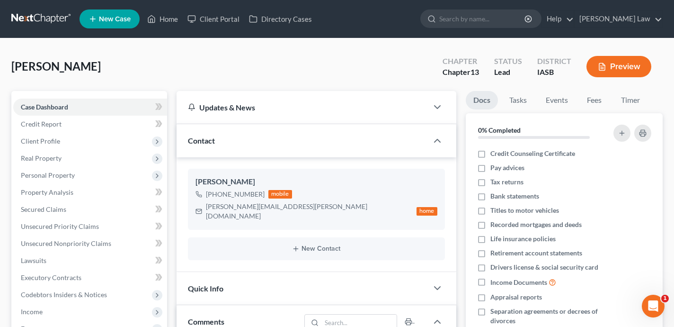
scroll to position [2678, 0]
